Goal: Information Seeking & Learning: Learn about a topic

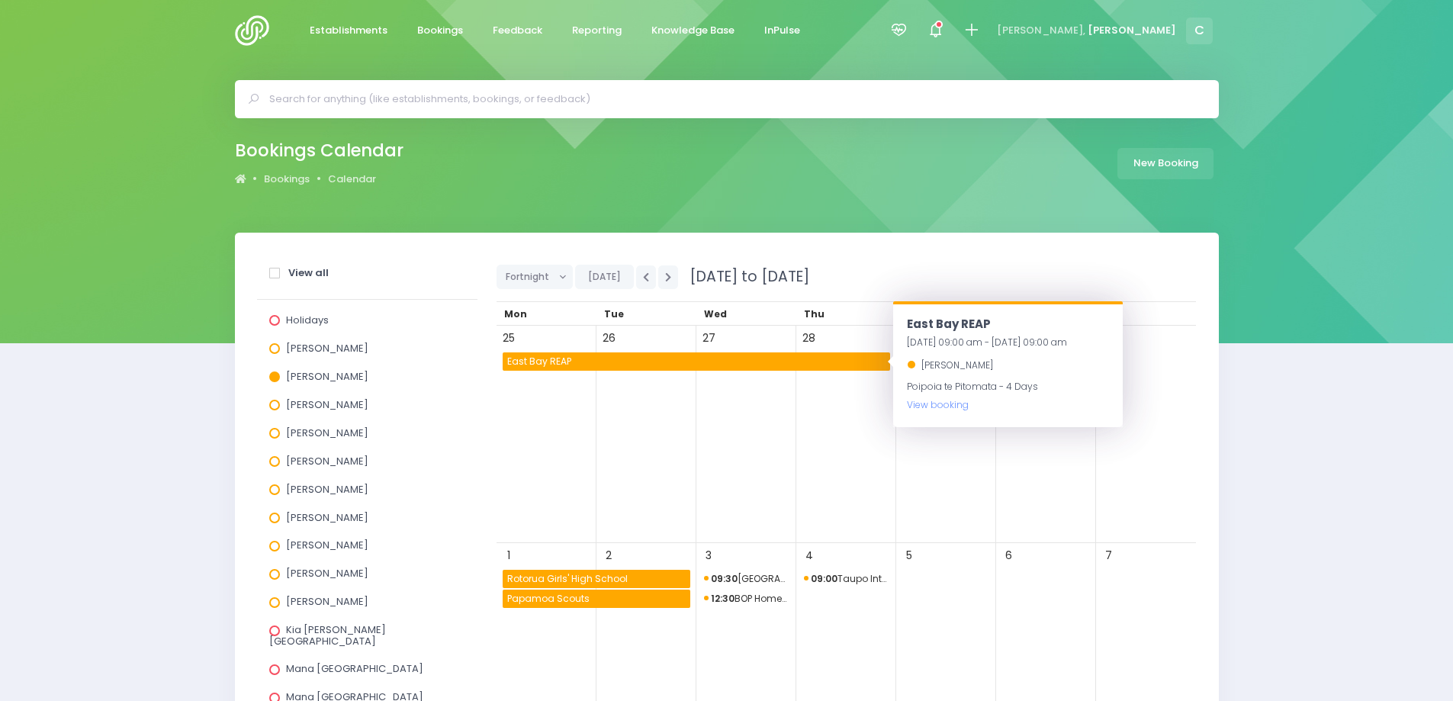
scroll to position [153, 0]
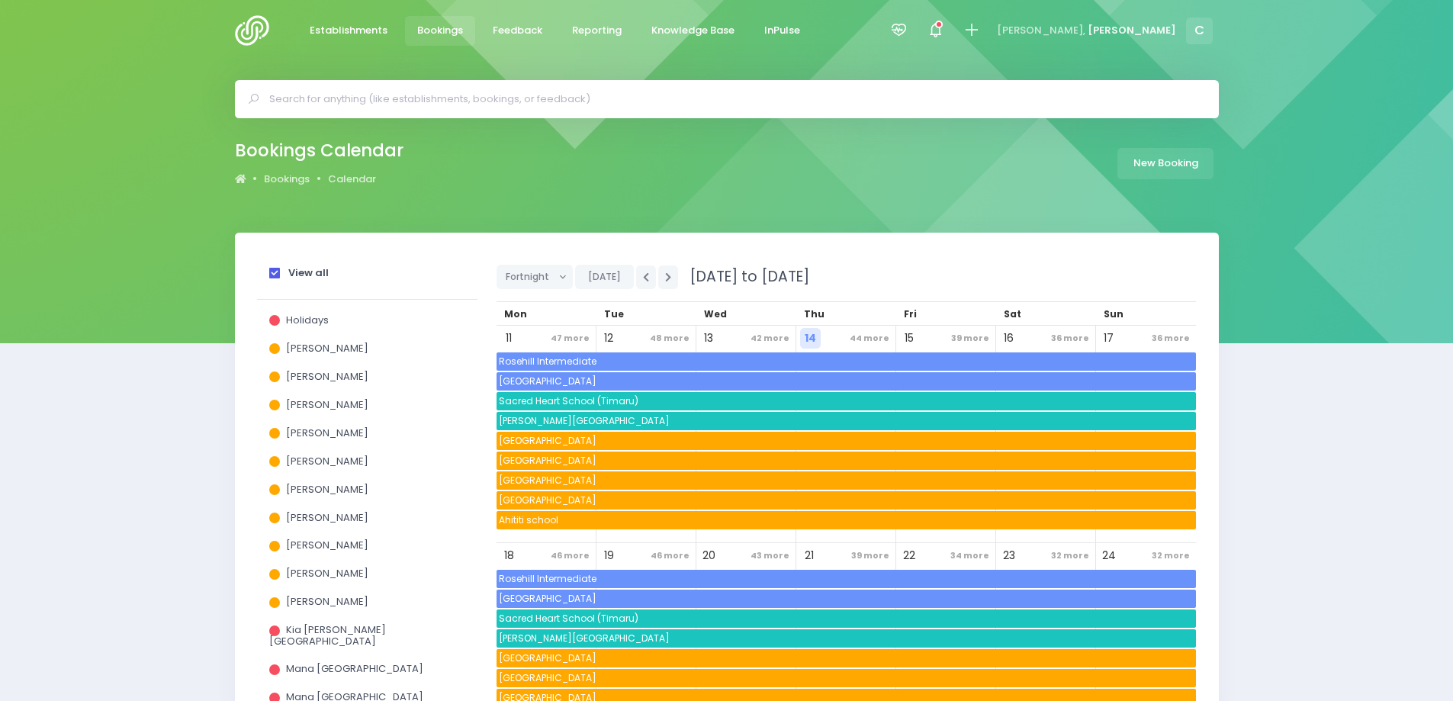
click at [438, 27] on span "Bookings" at bounding box center [440, 30] width 46 height 15
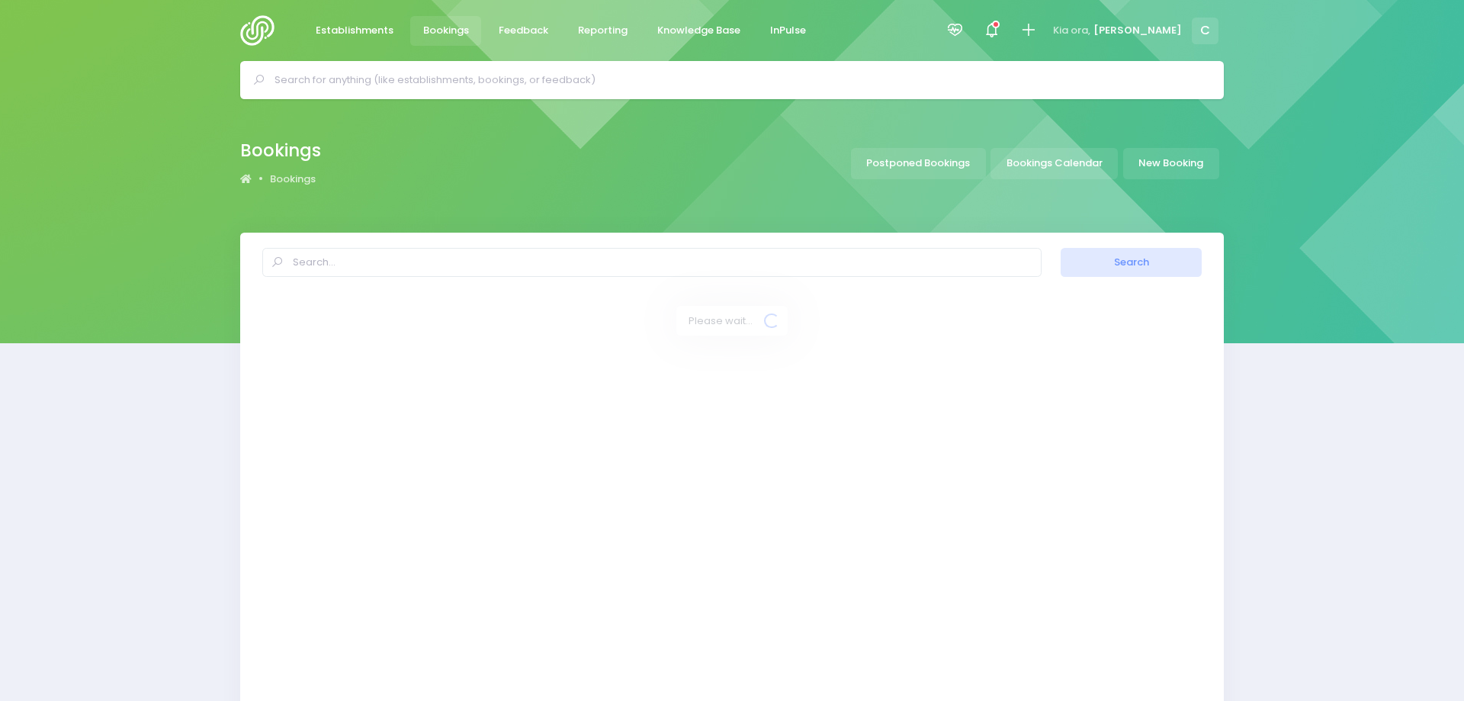
select select "20"
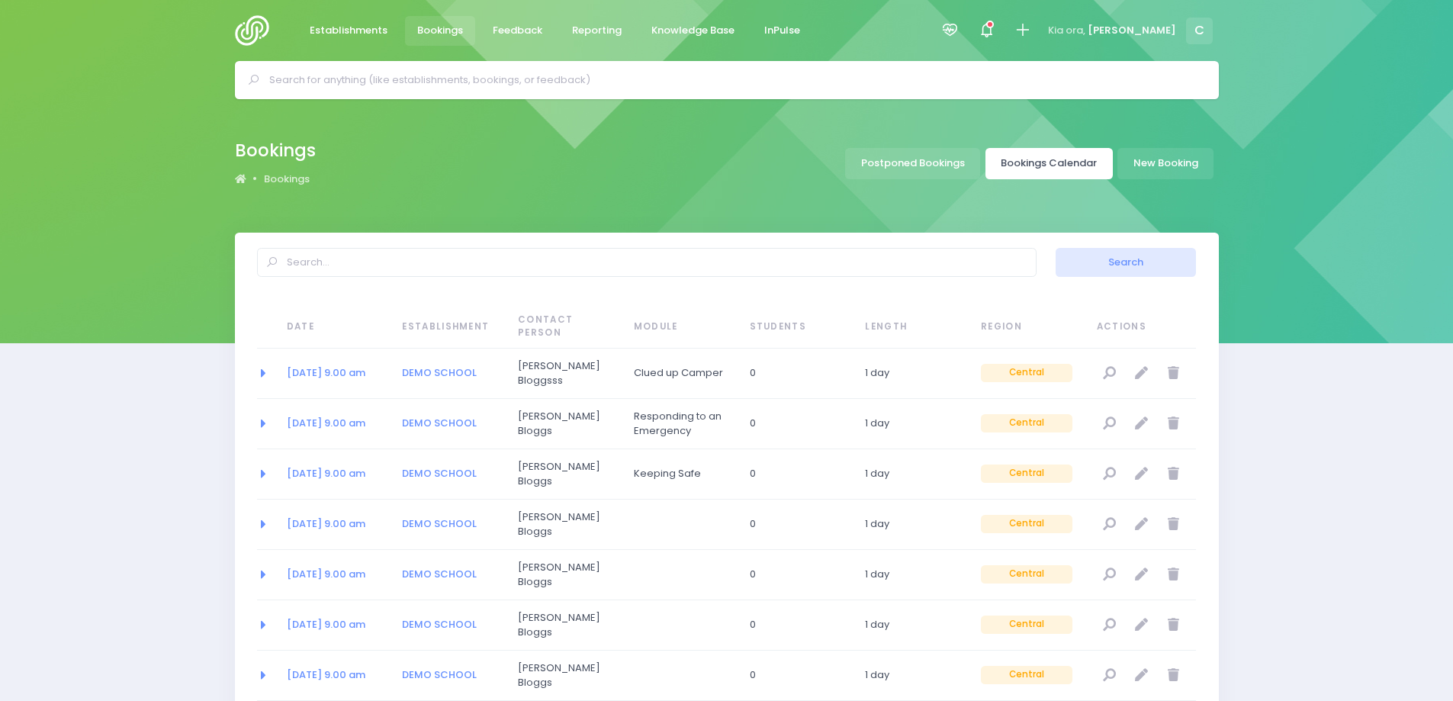
click at [1046, 160] on link "Bookings Calendar" at bounding box center [1048, 163] width 127 height 31
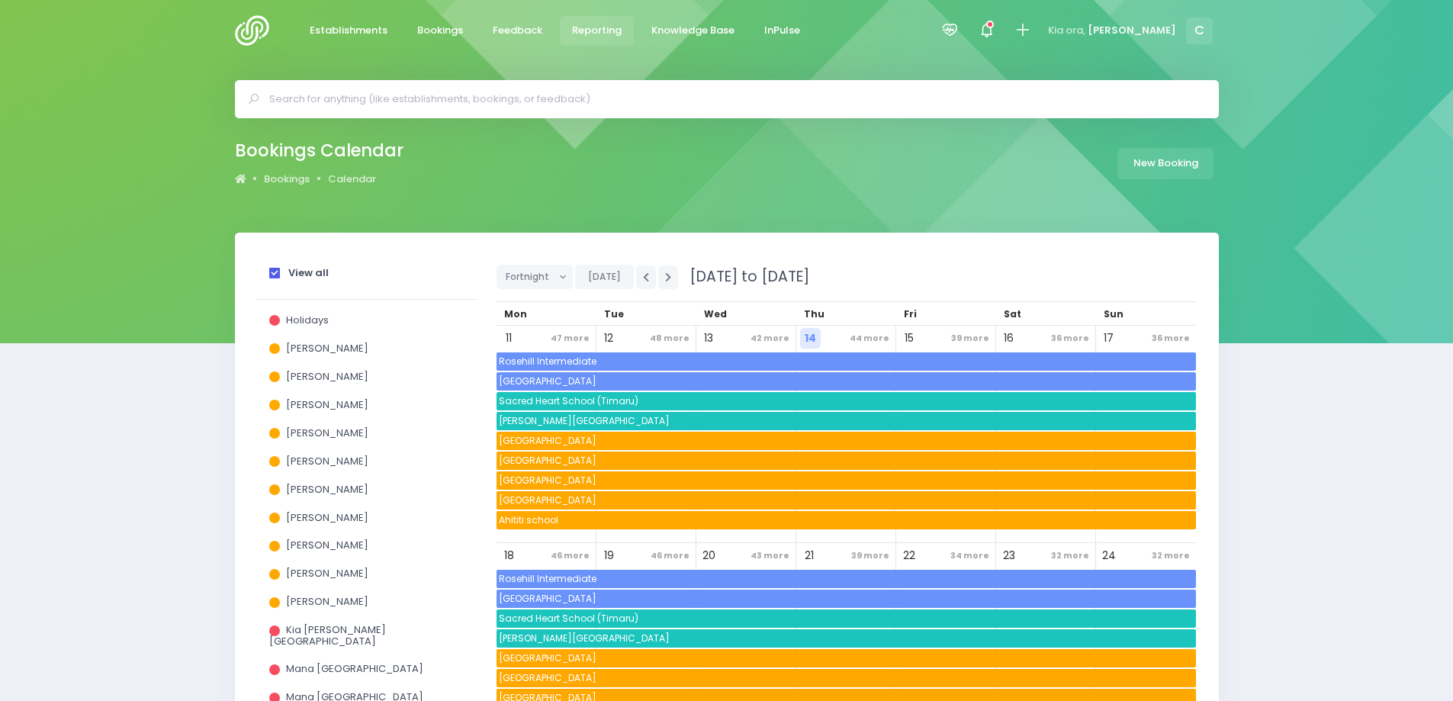
click at [589, 30] on span "Reporting" at bounding box center [597, 30] width 50 height 15
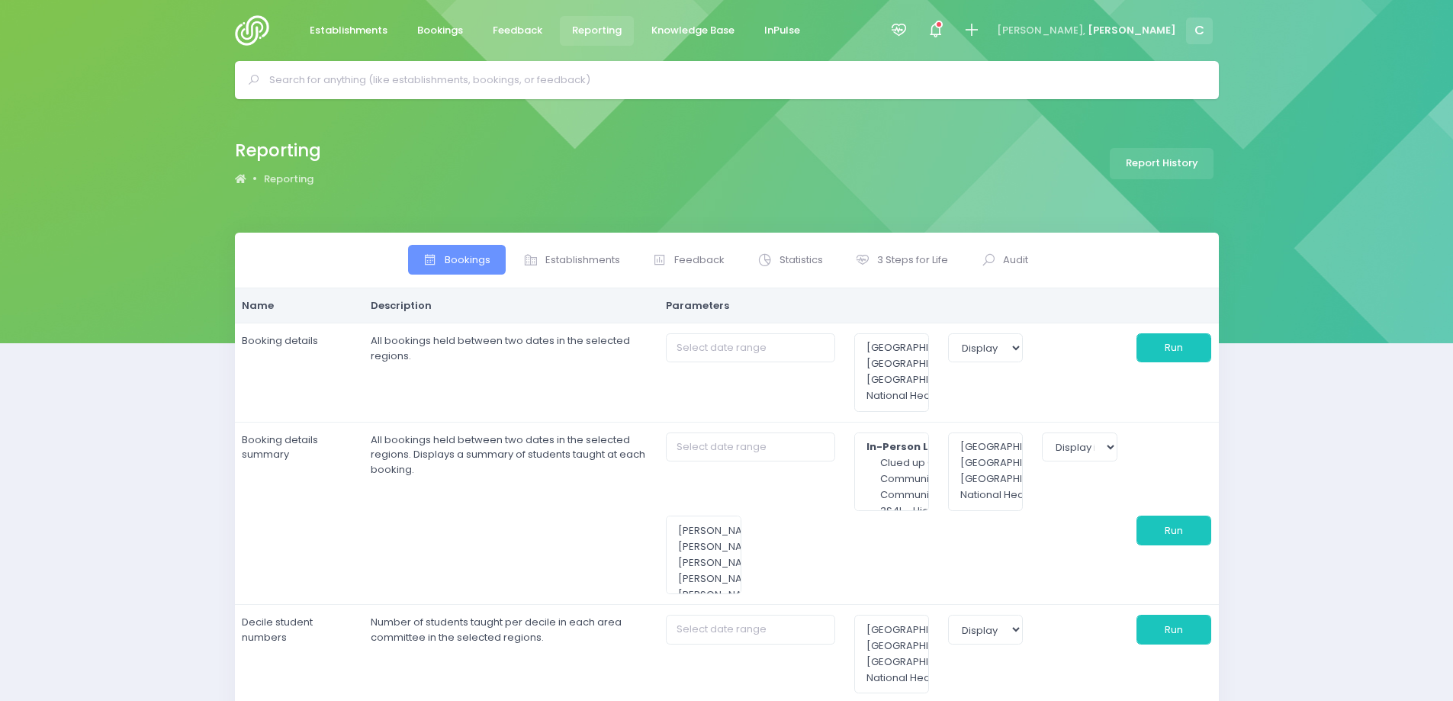
select select
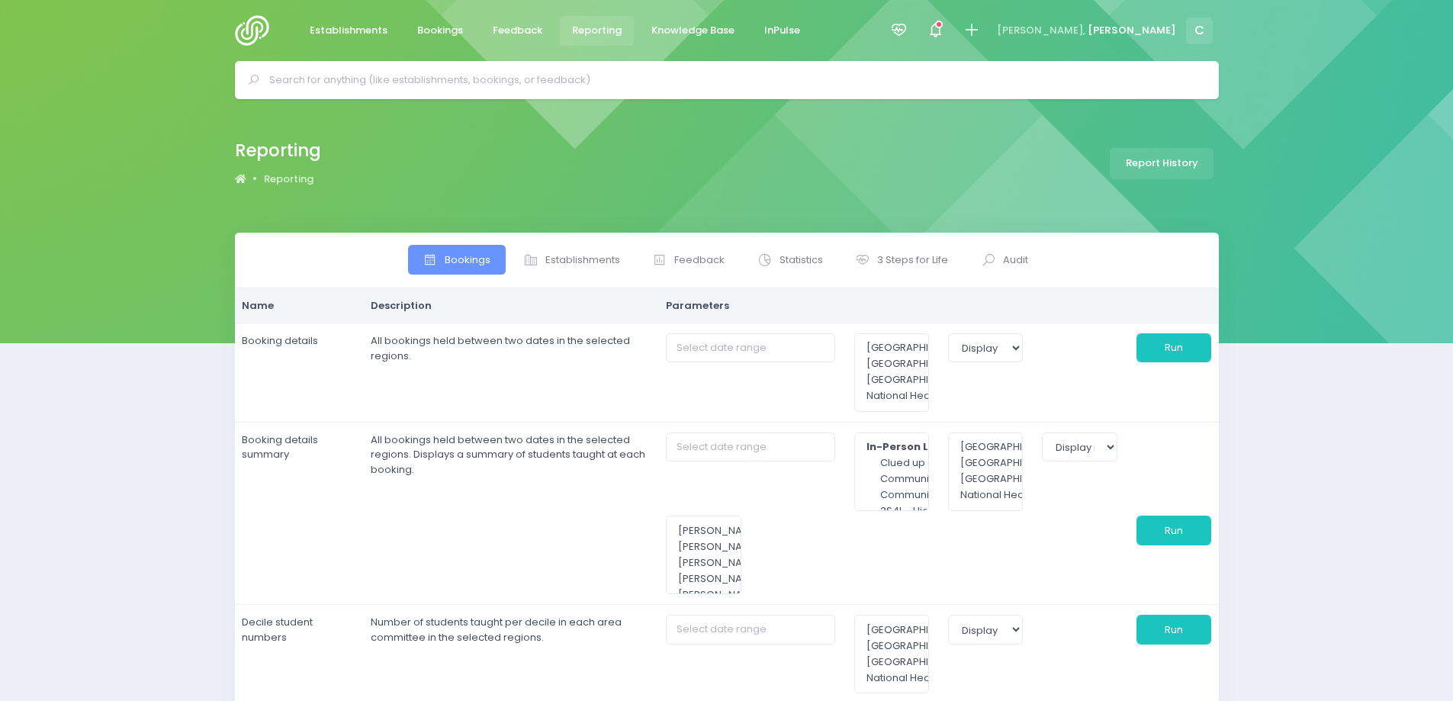
select select
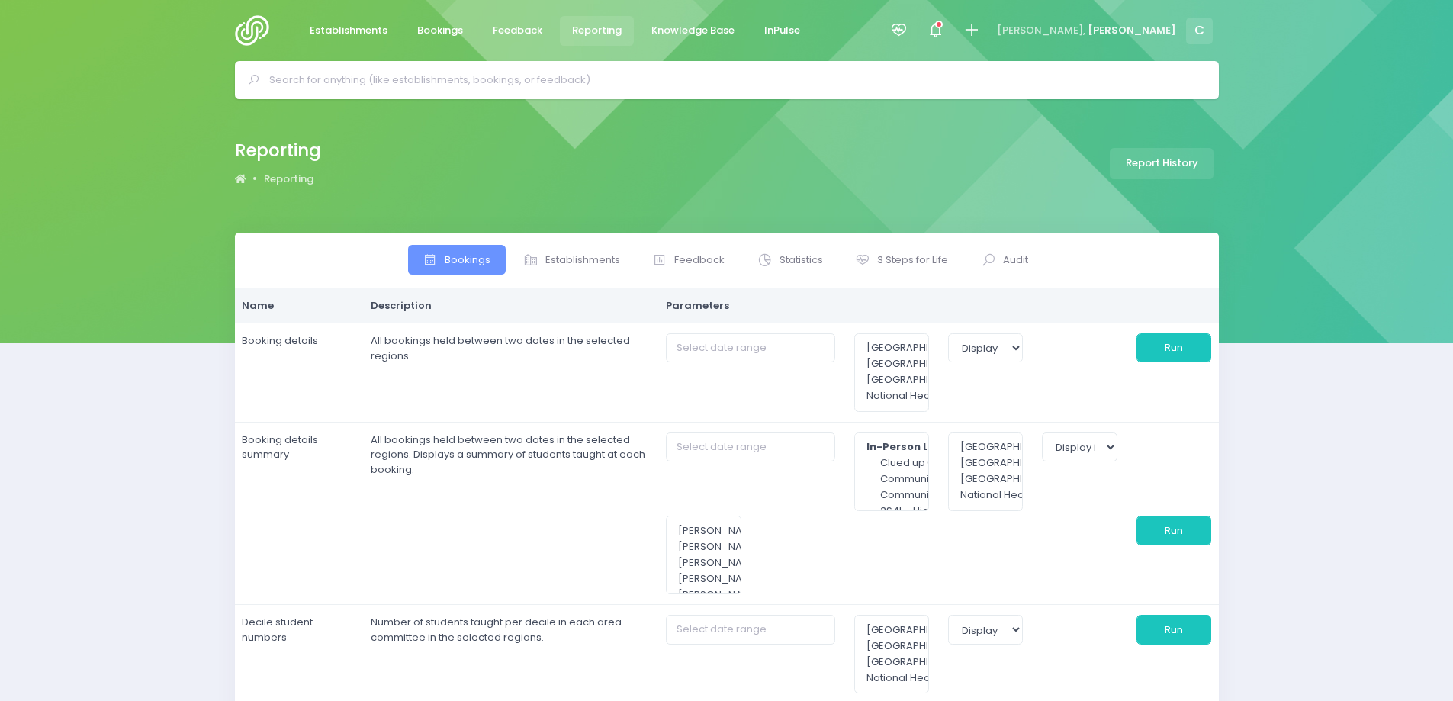
select select
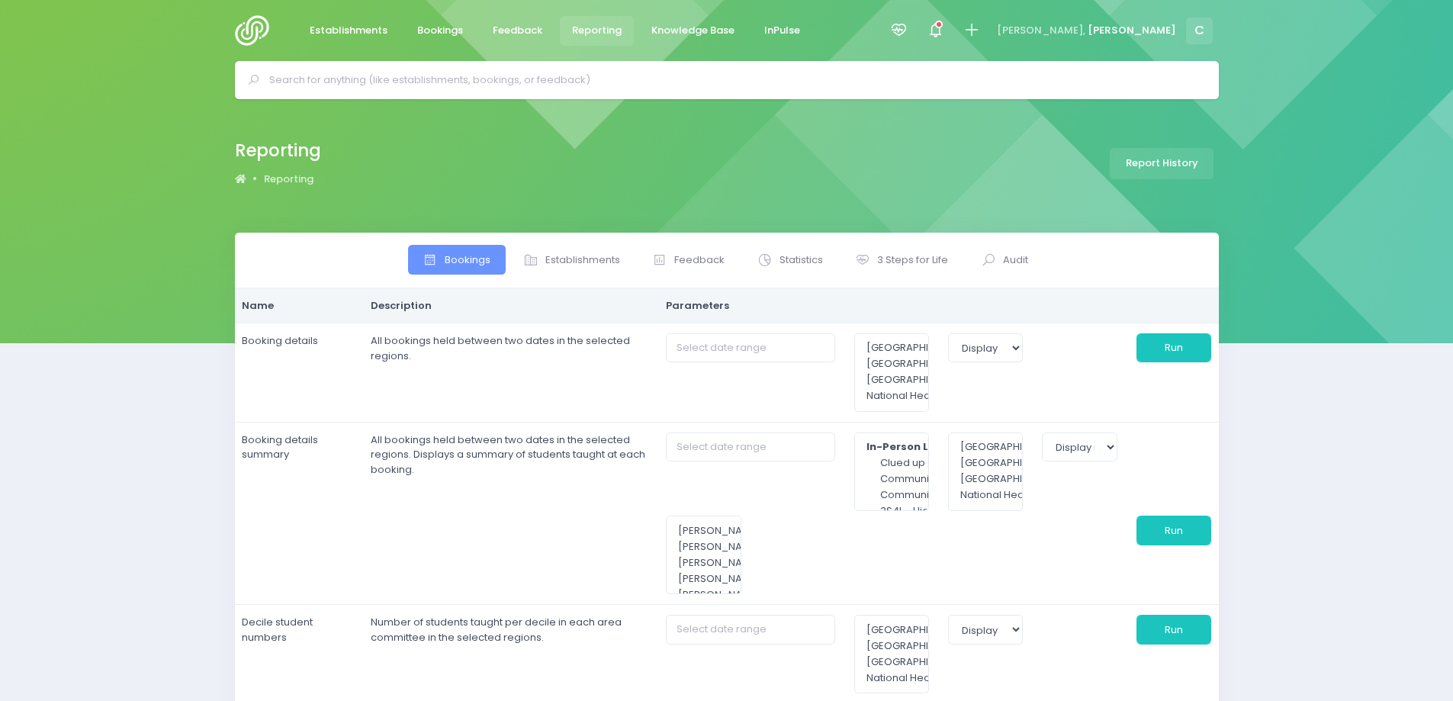
select select
type input "[DATE] to [DATE]"
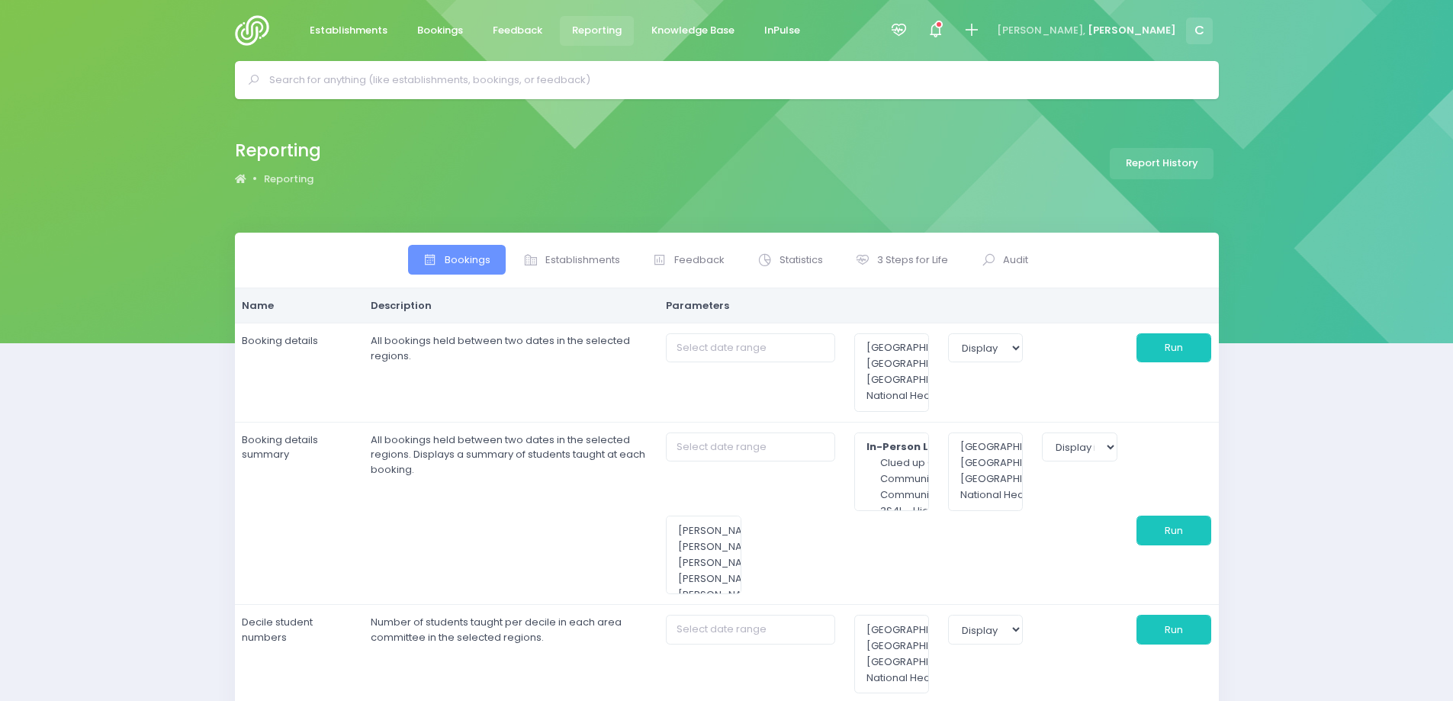
type input "[DATE] to [DATE]"
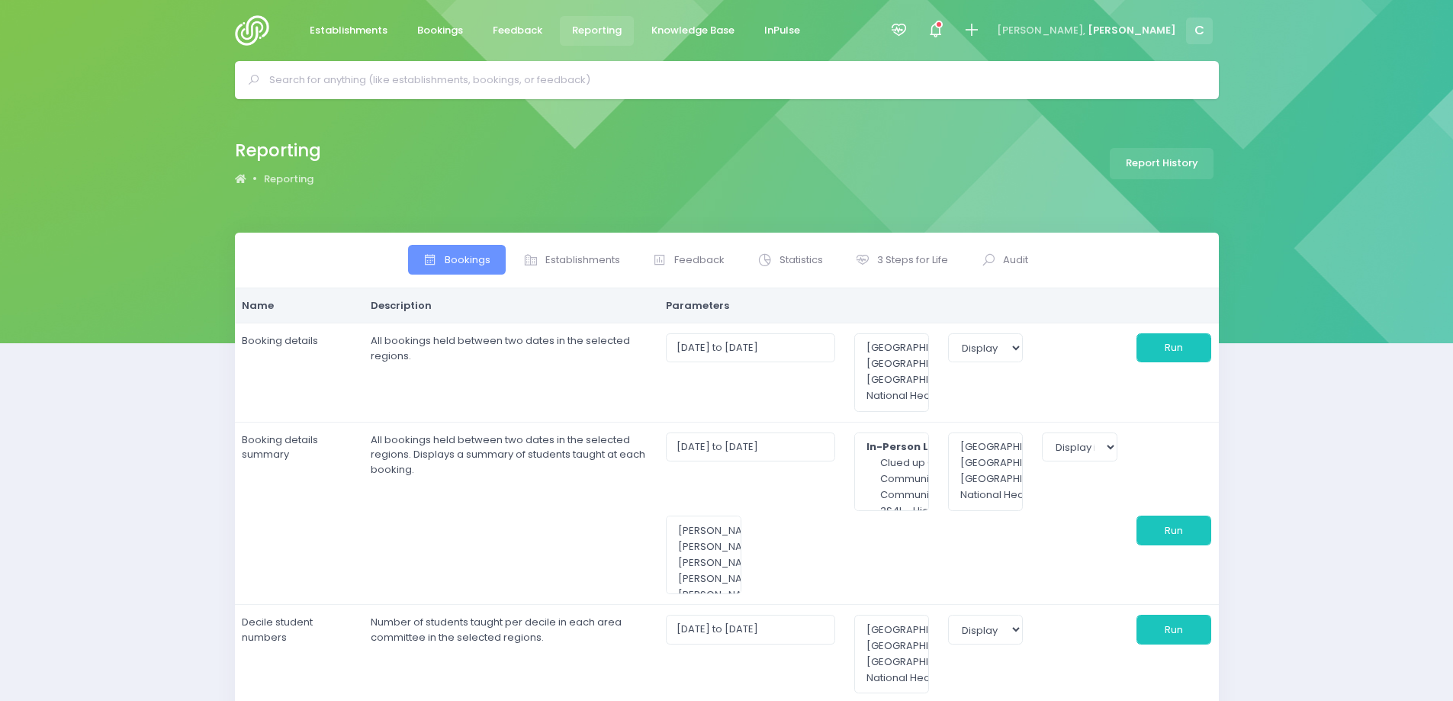
select select
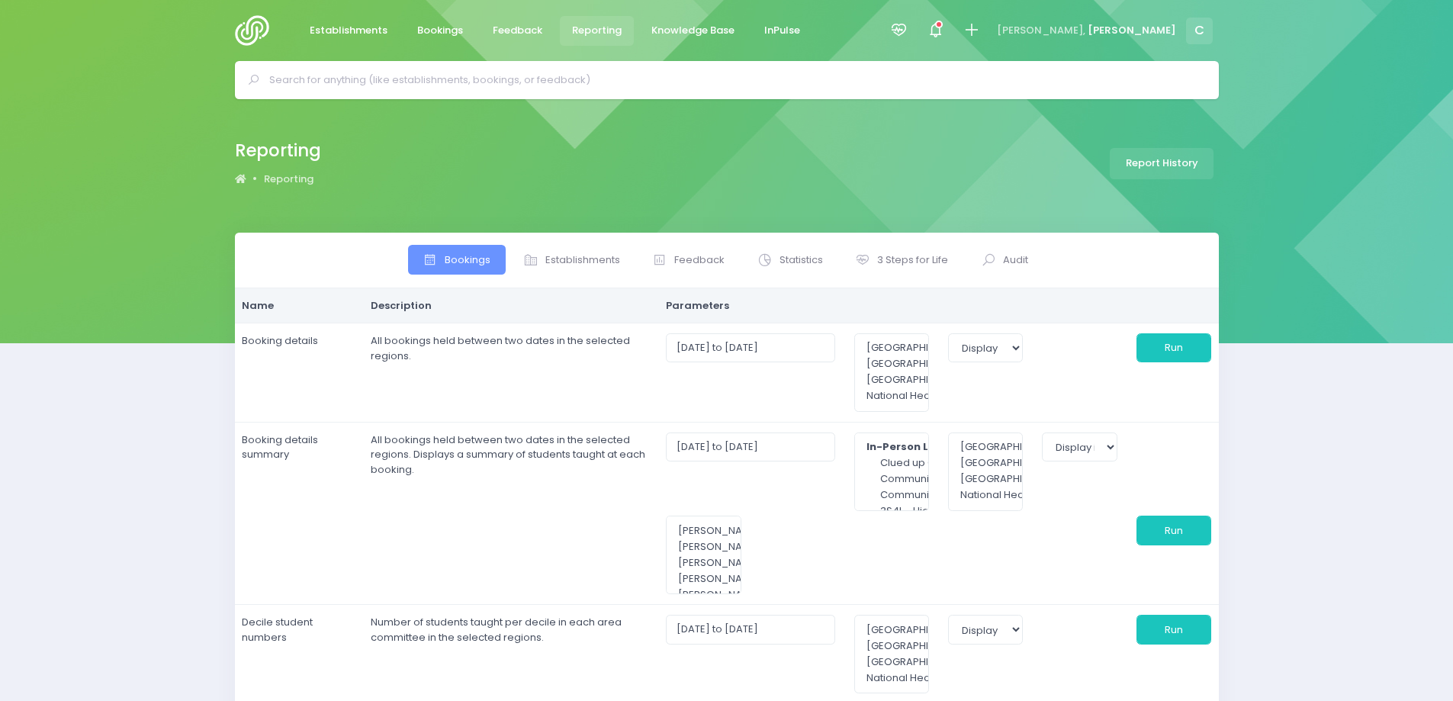
select select
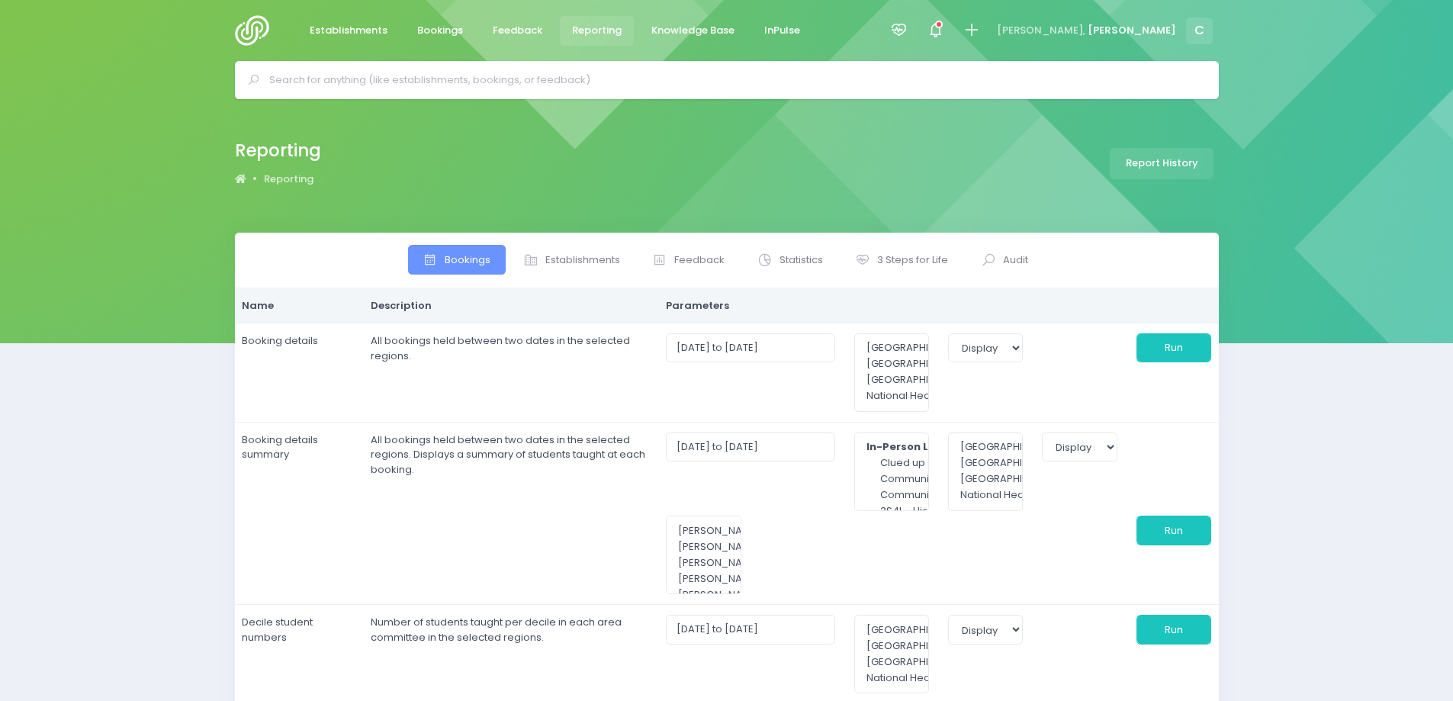
select select
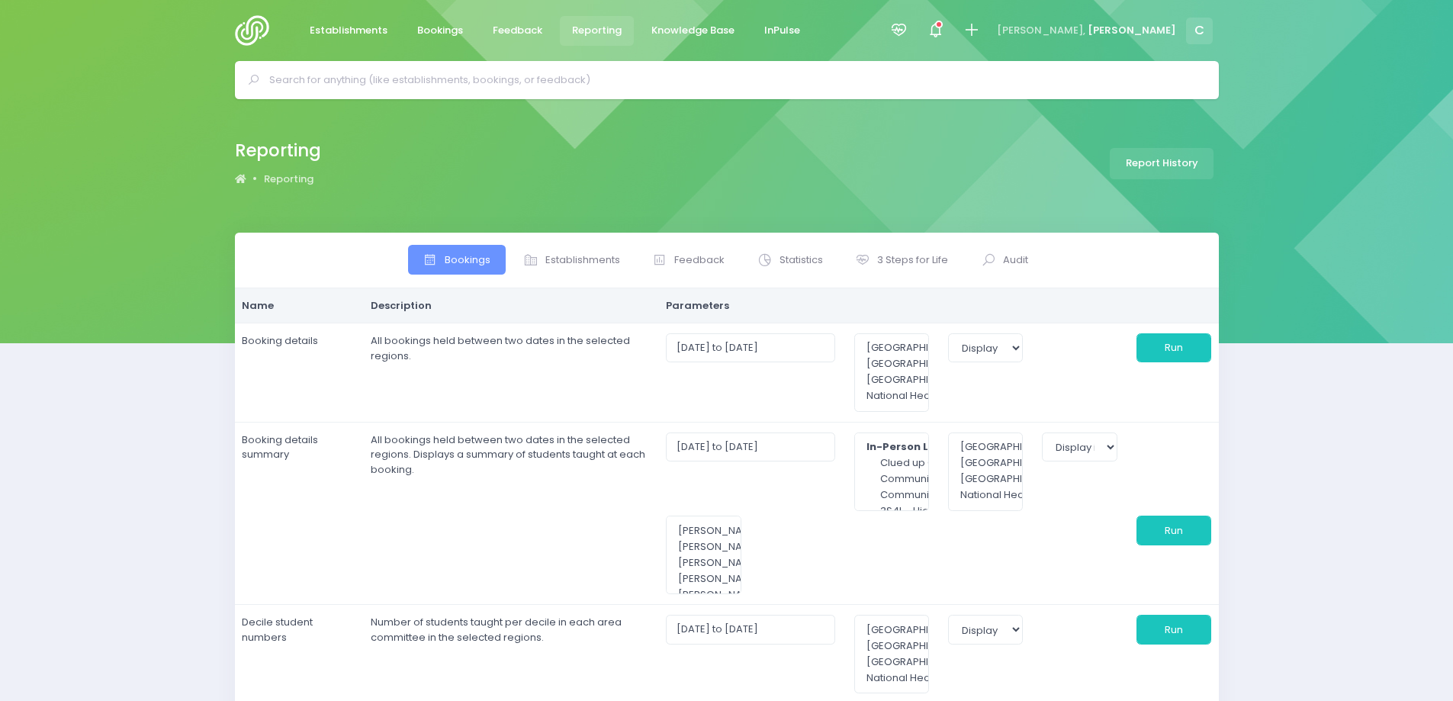
select select
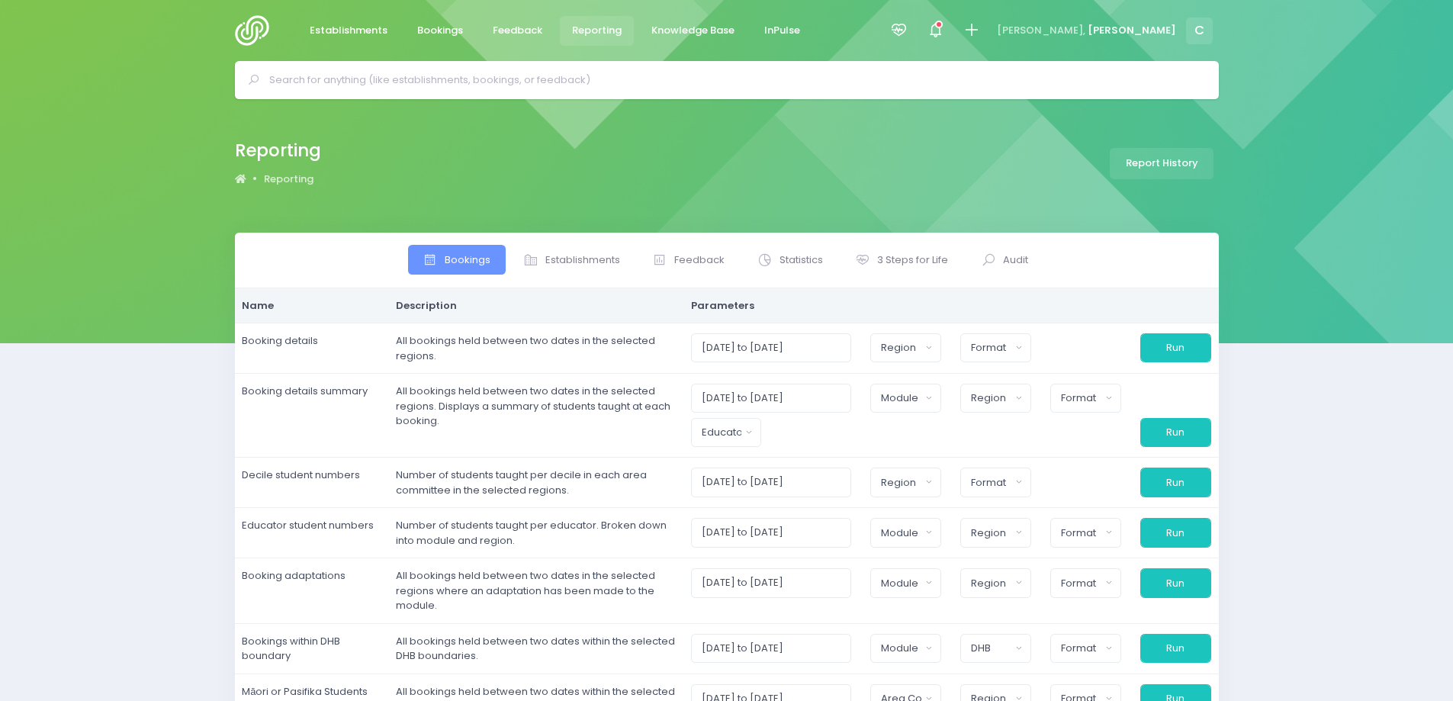
select select
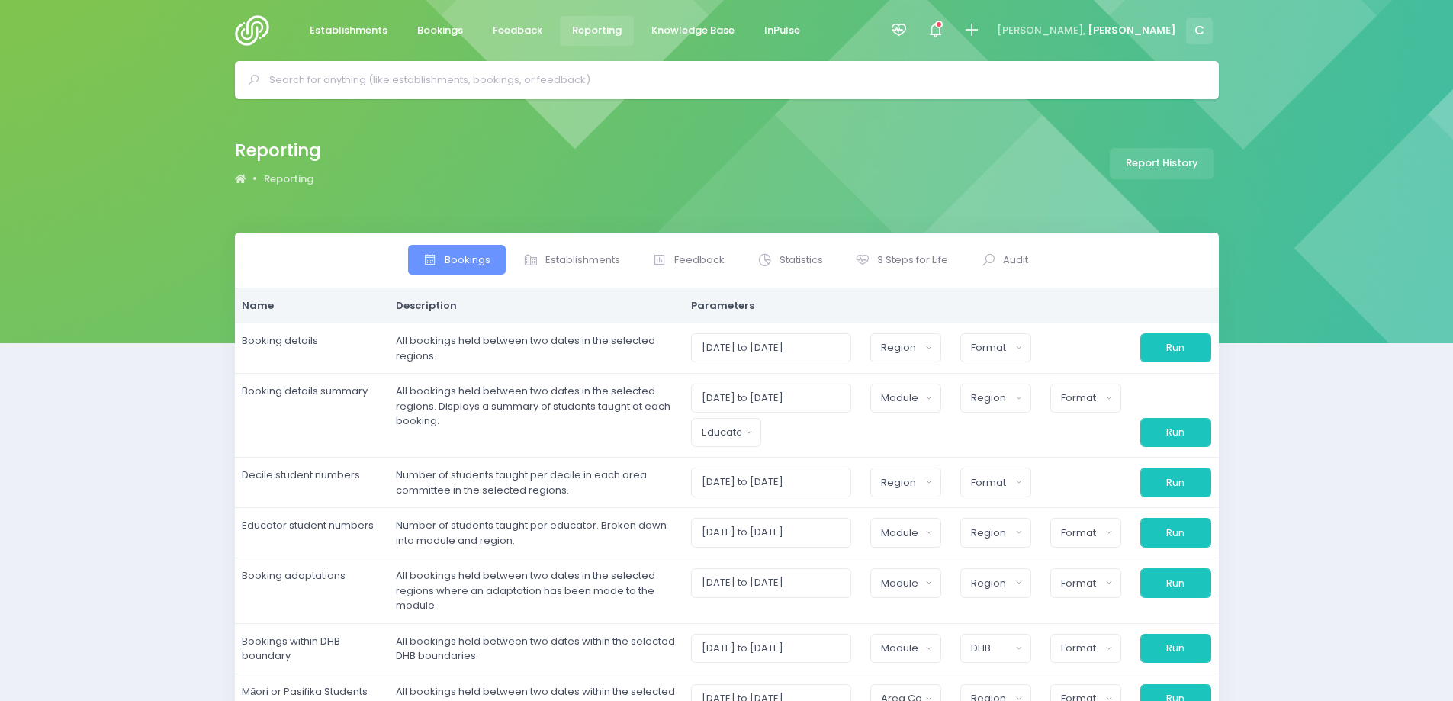
select select
click at [1332, 384] on div "Bookings Establishments Feedback Statistics Audit" at bounding box center [726, 559] width 1453 height 653
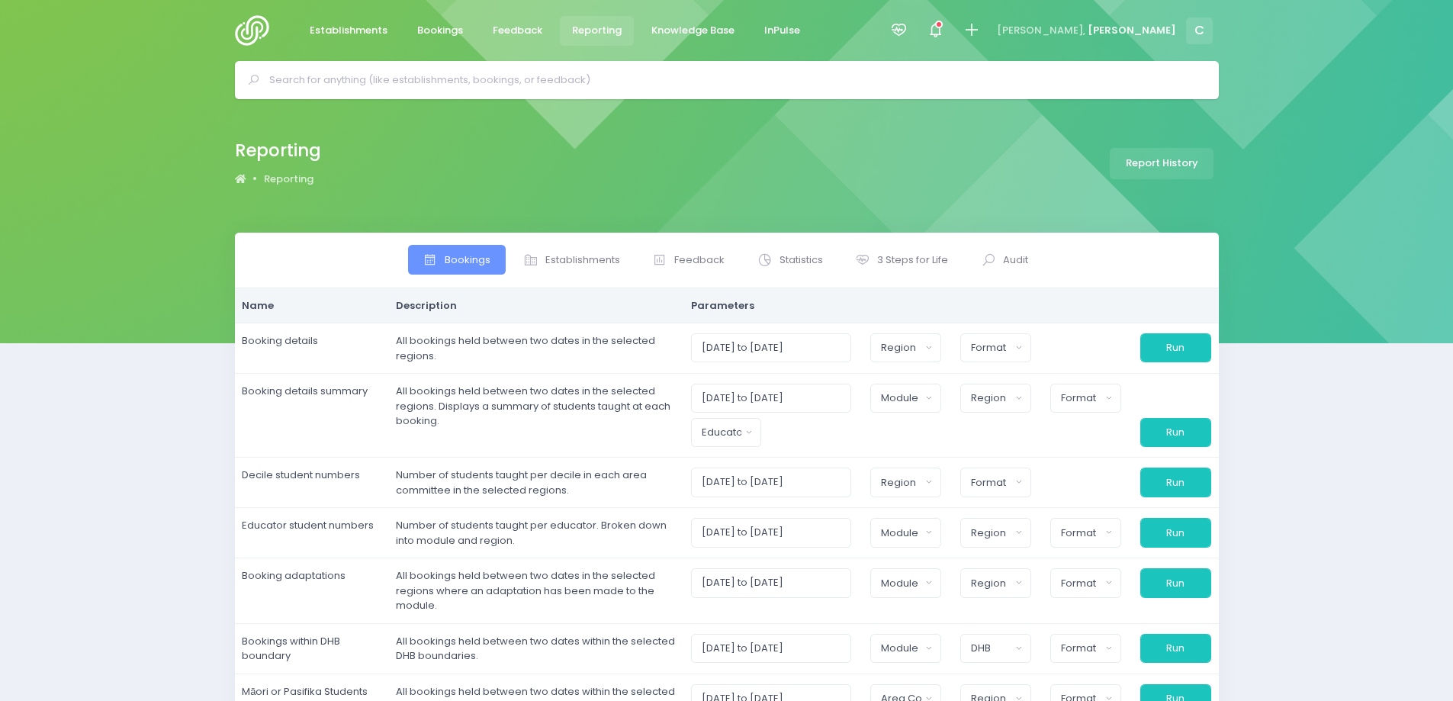
drag, startPoint x: 1376, startPoint y: 439, endPoint x: 1432, endPoint y: 425, distance: 58.3
click at [1383, 436] on div "Bookings Establishments Feedback Statistics Audit" at bounding box center [726, 559] width 1453 height 653
